Goal: Task Accomplishment & Management: Use online tool/utility

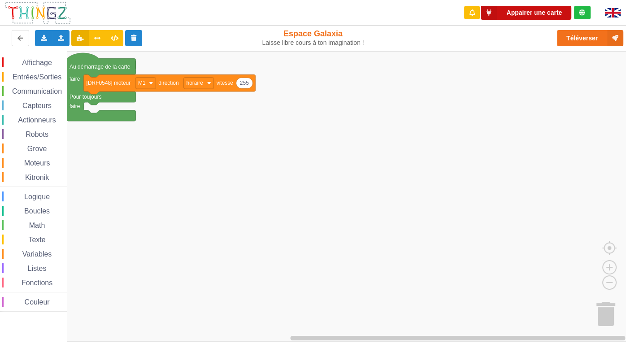
click at [515, 11] on button "Appairer une carte" at bounding box center [526, 13] width 91 height 14
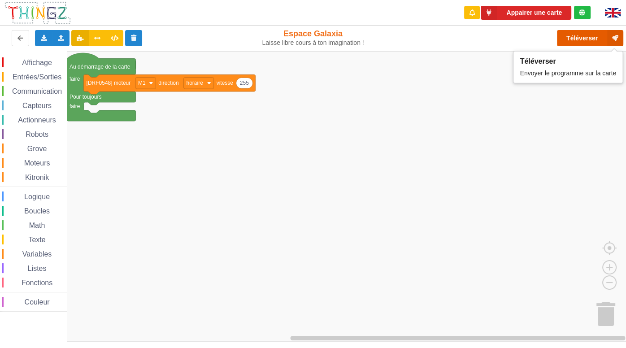
click at [585, 37] on button "Téléverser" at bounding box center [590, 38] width 66 height 16
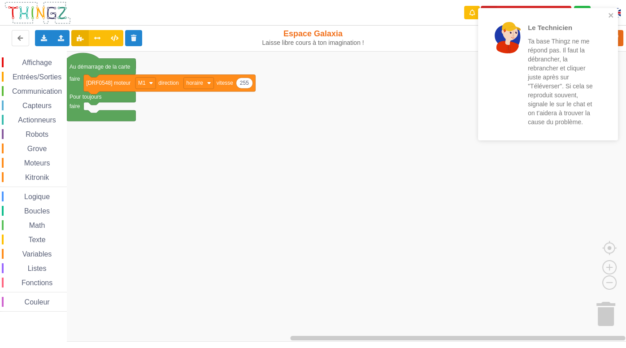
click at [548, 125] on p "Ta base Thingz ne me répond pas. Il faut la débrancher, la rebrancher et clique…" at bounding box center [563, 82] width 70 height 90
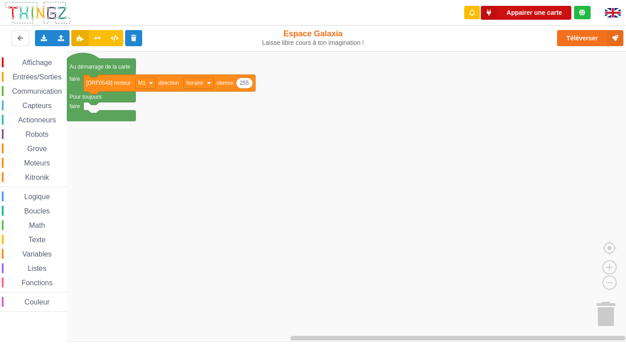
click at [509, 13] on button "Appairer une carte" at bounding box center [526, 13] width 91 height 14
click at [509, 12] on button "Appairer une carte" at bounding box center [526, 13] width 91 height 14
click at [581, 10] on icon at bounding box center [582, 12] width 6 height 6
click at [308, 34] on div "Espace Galaxia Laisse libre cours à ton imagination !" at bounding box center [313, 38] width 106 height 18
click at [30, 63] on span "Affichage" at bounding box center [37, 63] width 32 height 8
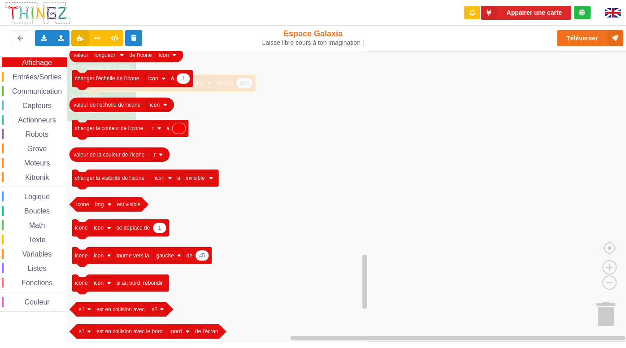
click at [35, 78] on span "Entrées/Sorties" at bounding box center [37, 77] width 52 height 8
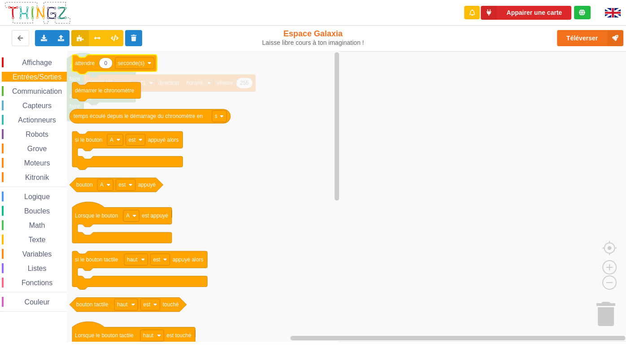
click at [89, 67] on g "0 attendre seconde(s)" at bounding box center [114, 65] width 85 height 20
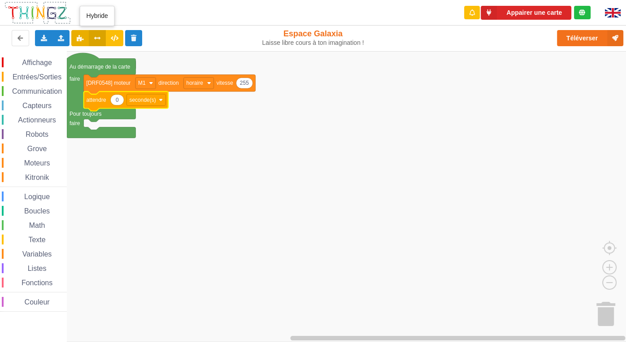
click at [99, 35] on icon at bounding box center [98, 37] width 8 height 5
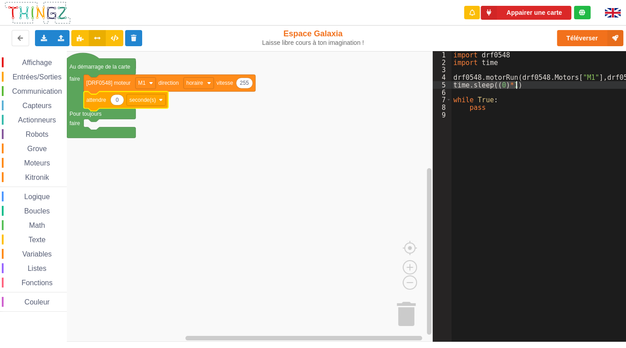
drag, startPoint x: 452, startPoint y: 83, endPoint x: 515, endPoint y: 87, distance: 63.4
click at [515, 87] on div "import drf0548 import time drf0548 . motorRun ( drf0548 . Motors [ "M1" ] , drf…" at bounding box center [568, 199] width 233 height 297
click at [119, 100] on icon "Espace de travail de Blocky" at bounding box center [116, 100] width 13 height 11
type input "1"
click at [456, 83] on div "import drf0548 import time drf0548 . motorRun ( drf0548 . Motors [ "M1" ] , drf…" at bounding box center [542, 192] width 181 height 282
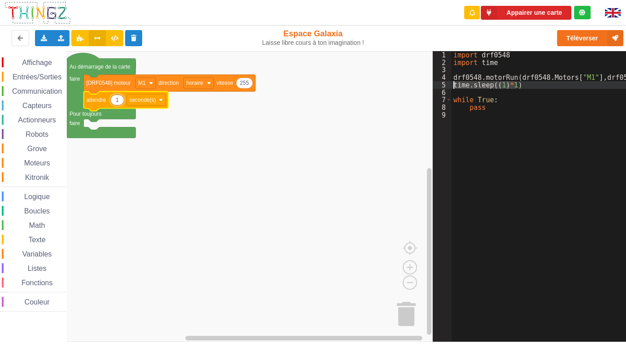
drag, startPoint x: 516, startPoint y: 84, endPoint x: 448, endPoint y: 86, distance: 68.2
click at [452, 86] on div "import drf0548 import time drf0548 . motorRun ( drf0548 . Motors [ "M1" ] , drf…" at bounding box center [542, 192] width 181 height 282
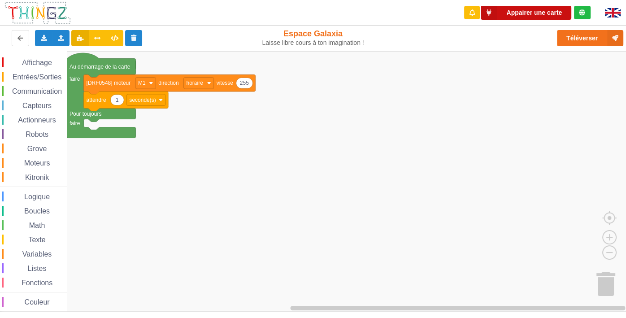
click at [532, 14] on button "Appairer une carte" at bounding box center [526, 13] width 91 height 14
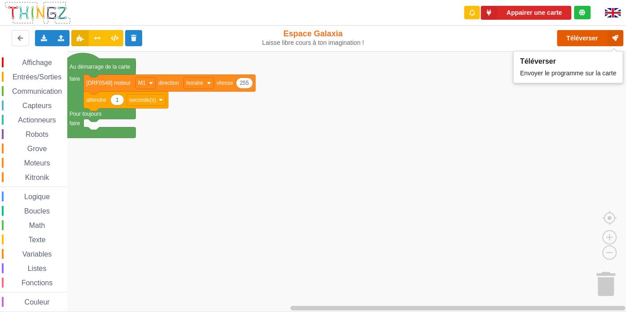
click at [581, 34] on button "Téléverser" at bounding box center [590, 38] width 66 height 16
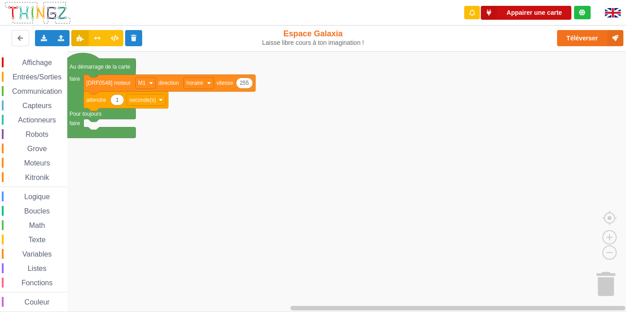
click at [506, 11] on button "Appairer une carte" at bounding box center [526, 13] width 91 height 14
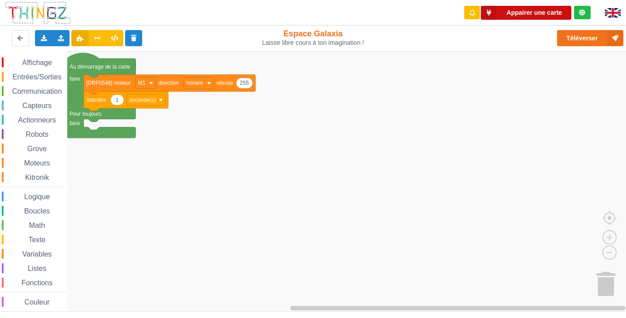
click at [506, 11] on button "Appairer une carte" at bounding box center [526, 13] width 91 height 14
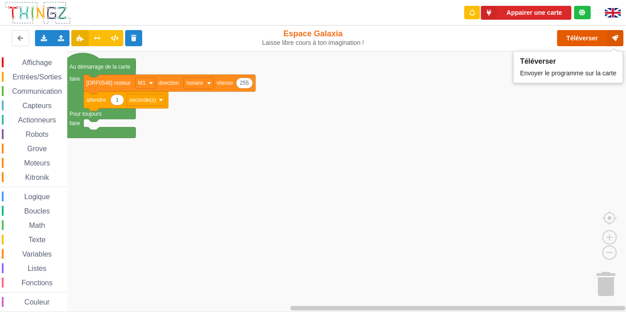
click at [592, 32] on button "Téléverser" at bounding box center [590, 38] width 66 height 16
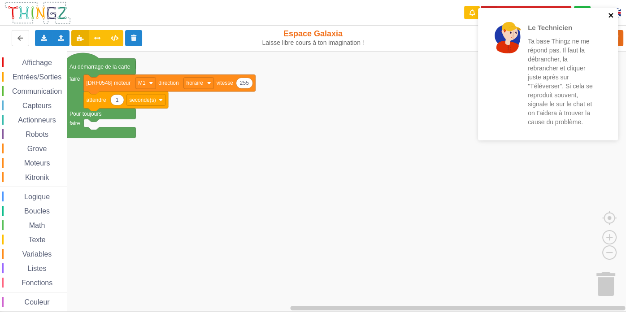
click at [608, 15] on div "Le Technicien Ta base Thingz ne me répond pas. Il faut la débrancher, la rebran…" at bounding box center [545, 74] width 126 height 125
click at [471, 16] on div at bounding box center [472, 12] width 16 height 13
click at [578, 5] on div "Appairer une carte" at bounding box center [527, 13] width 142 height 26
click at [554, 133] on div "Le Technicien Ta base Thingz ne me répond pas. Il faut la débrancher, la rebran…" at bounding box center [544, 74] width 121 height 120
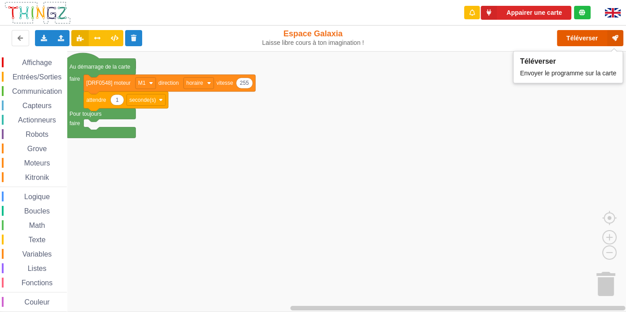
click at [578, 37] on button "Téléverser" at bounding box center [590, 38] width 66 height 16
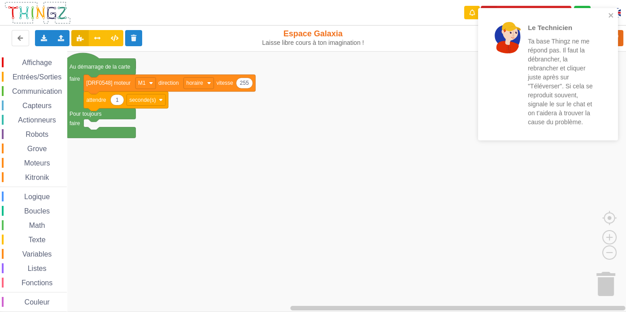
click at [339, 39] on div "Laisse libre cours à ton imagination !" at bounding box center [313, 43] width 106 height 8
click at [613, 103] on div "Le Technicien Ta base Thingz ne me répond pas. Il faut la débrancher, la rebran…" at bounding box center [548, 74] width 140 height 132
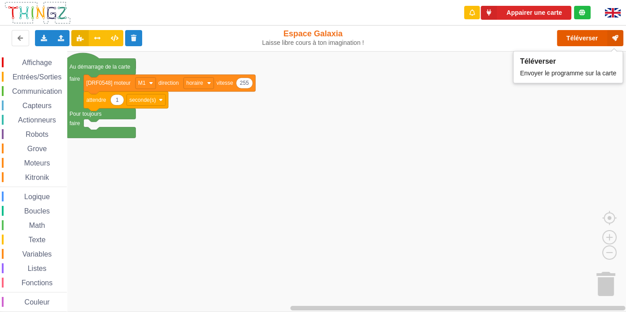
click at [563, 38] on button "Téléverser" at bounding box center [590, 38] width 66 height 16
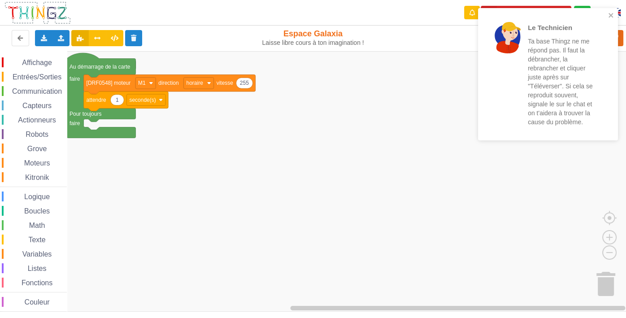
click at [564, 38] on p "Ta base Thingz ne me répond pas. Il faut la débrancher, la rebrancher et clique…" at bounding box center [563, 82] width 70 height 90
click at [612, 13] on icon "close" at bounding box center [611, 15] width 6 height 7
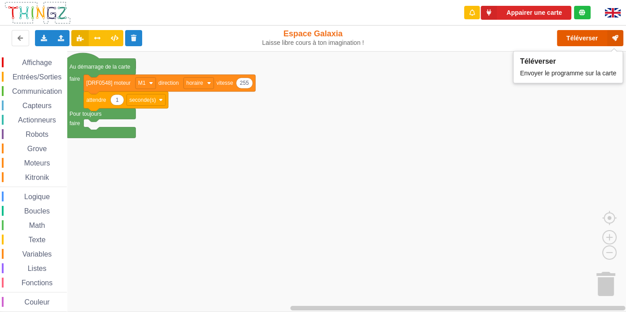
click at [603, 39] on button "Téléverser" at bounding box center [590, 38] width 66 height 16
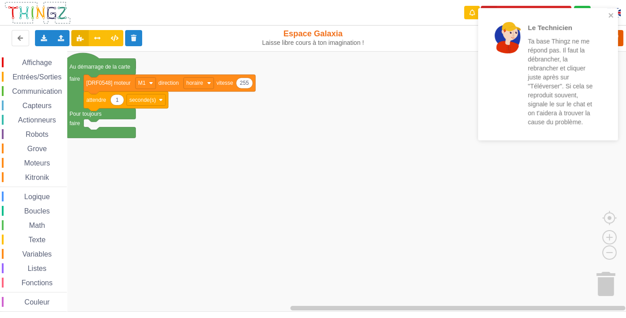
click at [603, 39] on div "Le Technicien Ta base Thingz ne me répond pas. Il faut la débrancher, la rebran…" at bounding box center [547, 77] width 143 height 142
click at [603, 40] on div "Le Technicien Ta base Thingz ne me répond pas. Il faut la débrancher, la rebran…" at bounding box center [544, 74] width 121 height 120
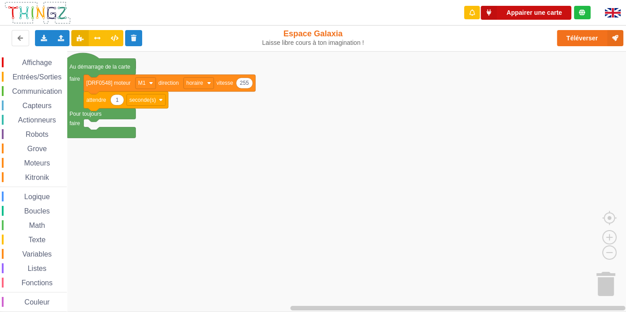
click at [510, 13] on button "Appairer une carte" at bounding box center [526, 13] width 91 height 14
click at [512, 13] on button "Appairer une carte" at bounding box center [526, 13] width 91 height 14
click at [490, 23] on div "Appairer une carte" at bounding box center [527, 13] width 142 height 26
click at [485, 11] on icon at bounding box center [489, 13] width 16 height 14
